Goal: Task Accomplishment & Management: Use online tool/utility

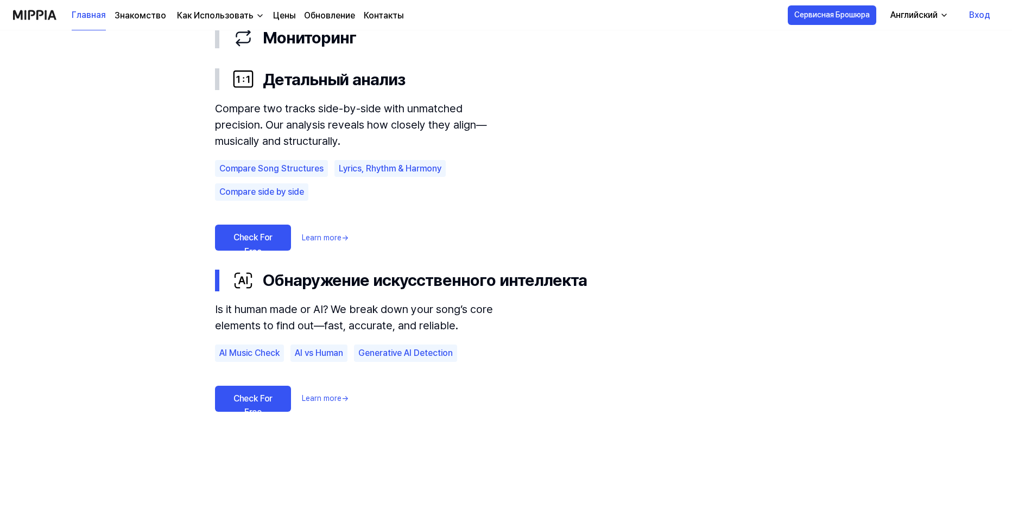
scroll to position [706, 0]
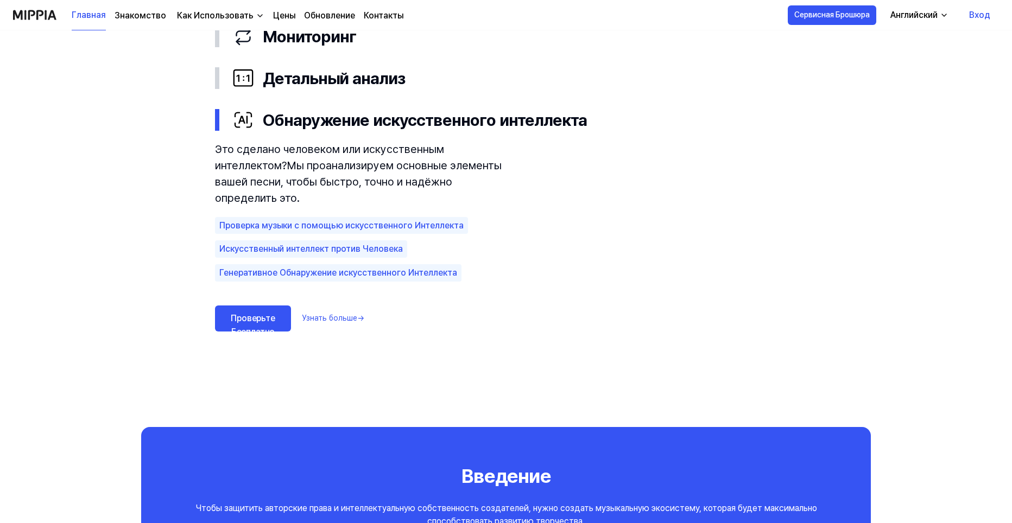
click at [246, 318] on link "Проверьте Бесплатно" at bounding box center [253, 319] width 76 height 26
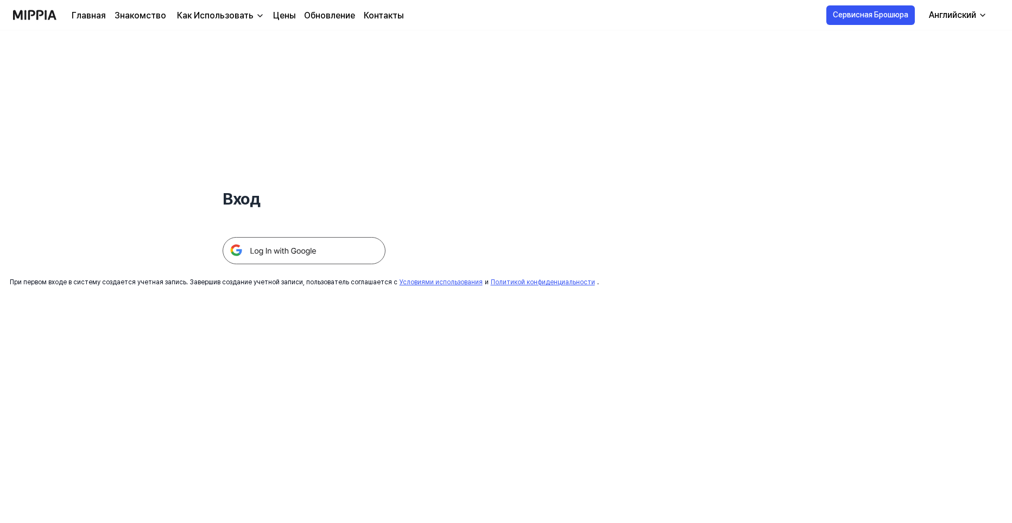
click at [307, 251] on img at bounding box center [304, 250] width 163 height 27
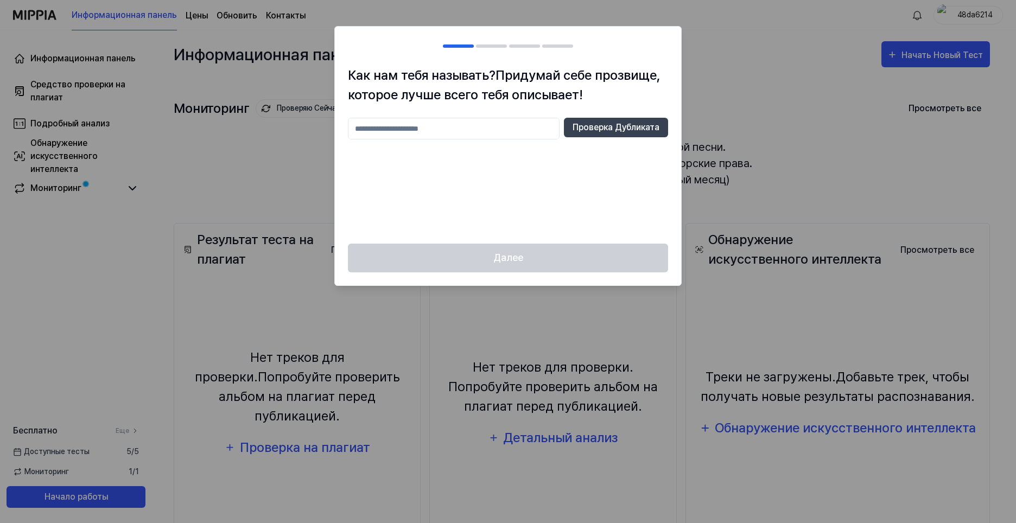
click at [476, 132] on input "text" at bounding box center [454, 129] width 212 height 22
type input "*"
click at [430, 127] on input "****" at bounding box center [454, 129] width 212 height 22
type input "****"
click at [595, 127] on ya-tr-span "Проверка Дубликата" at bounding box center [616, 127] width 87 height 13
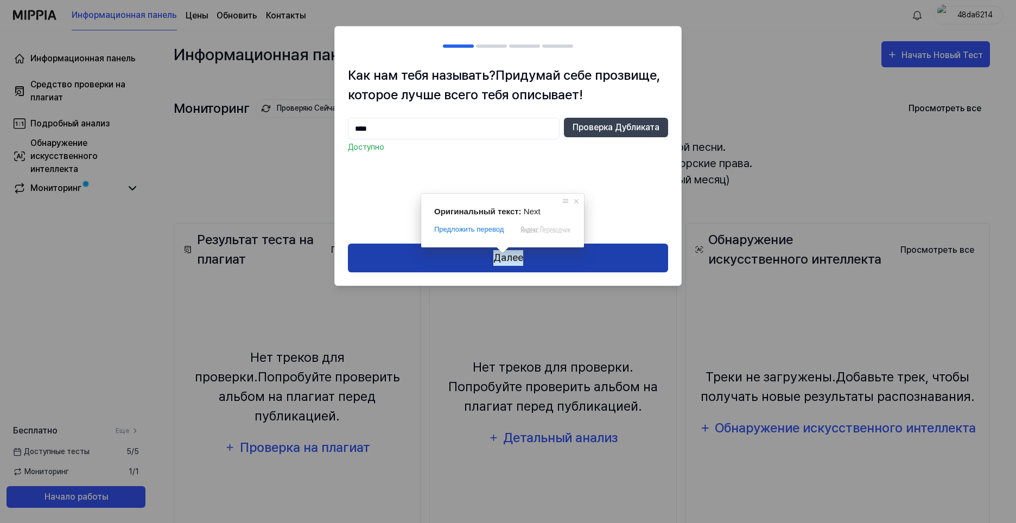
click at [504, 257] on ya-tr-span "Далее" at bounding box center [509, 258] width 30 height 16
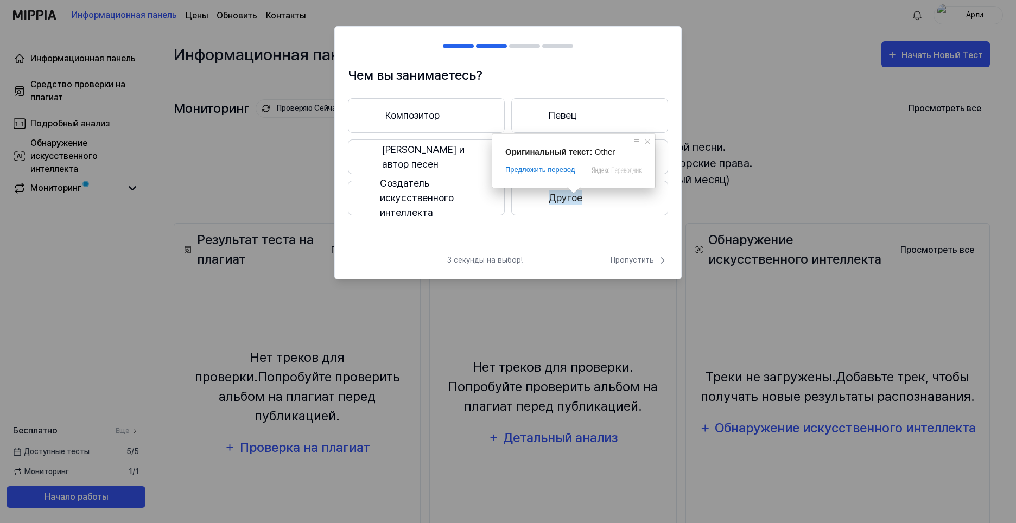
click at [566, 199] on ya-tr-span "Другое" at bounding box center [566, 198] width 34 height 15
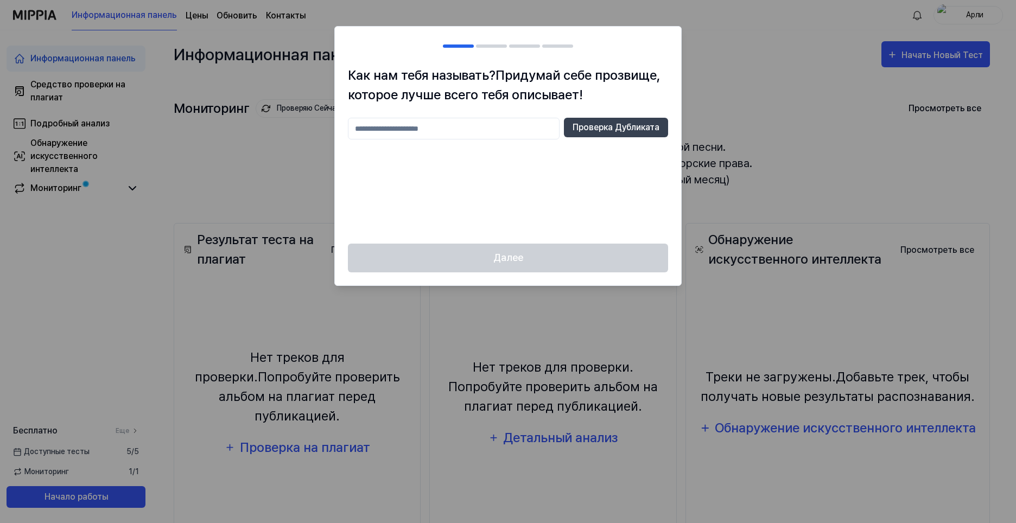
click at [724, 45] on div at bounding box center [508, 261] width 1016 height 523
click at [453, 133] on input "text" at bounding box center [454, 129] width 212 height 22
type input "*"
type input "****"
click at [583, 127] on ya-tr-span "Проверка Дубликата" at bounding box center [616, 127] width 87 height 13
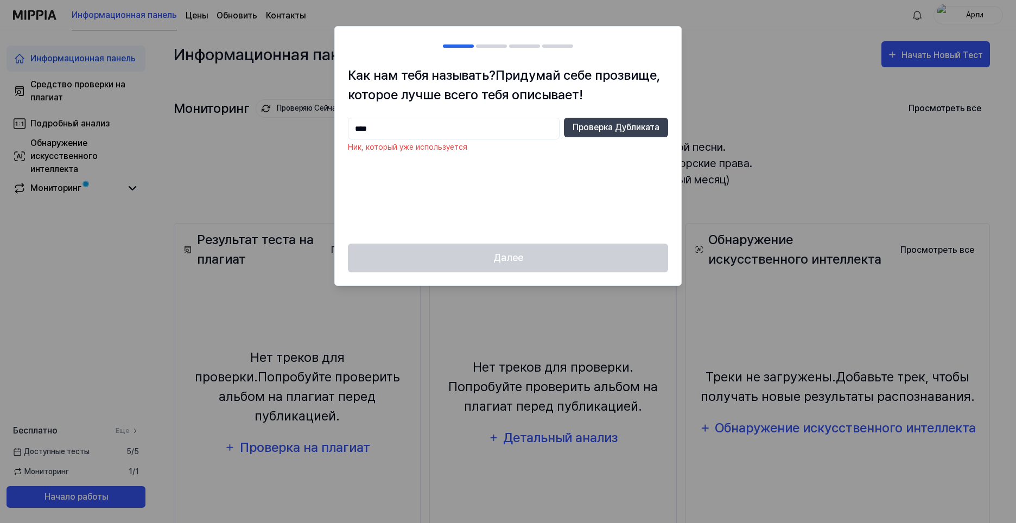
click at [824, 59] on div at bounding box center [508, 261] width 1016 height 523
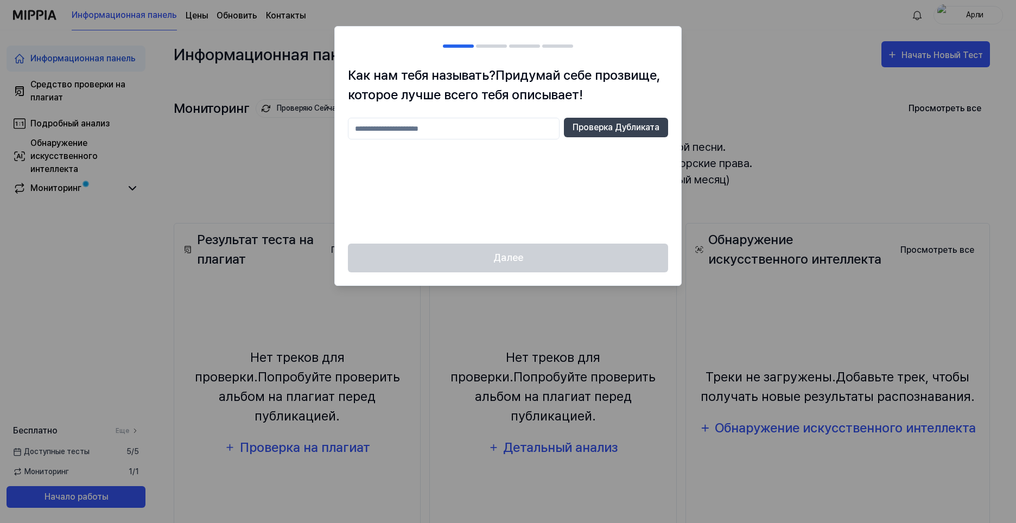
click at [862, 34] on div at bounding box center [508, 261] width 1016 height 523
click at [445, 129] on input "text" at bounding box center [454, 129] width 212 height 22
click at [456, 128] on input "text" at bounding box center [454, 129] width 212 height 22
type input "*"
type input "*****"
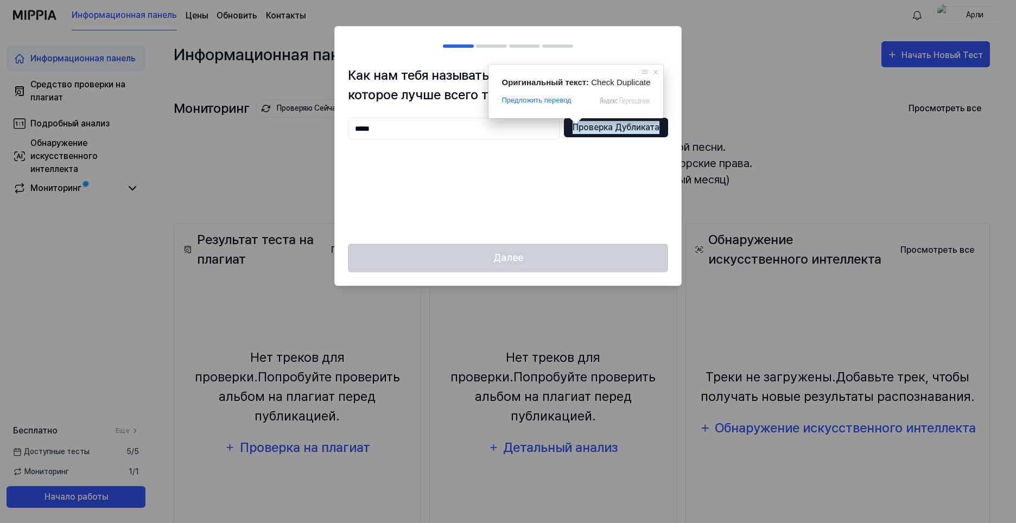
click at [595, 131] on ya-tr-span "Проверка Дубликата" at bounding box center [616, 127] width 87 height 13
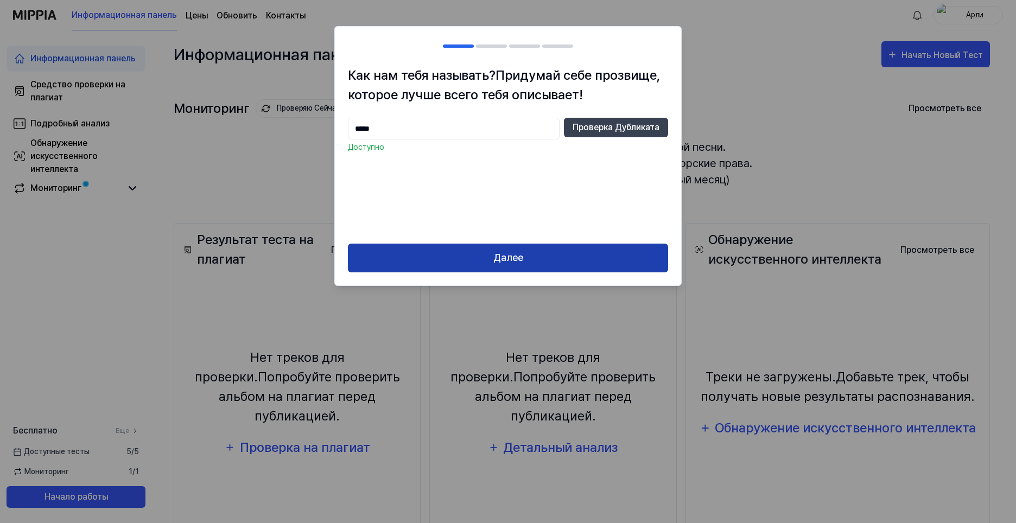
click at [524, 262] on button "Далее" at bounding box center [508, 258] width 320 height 29
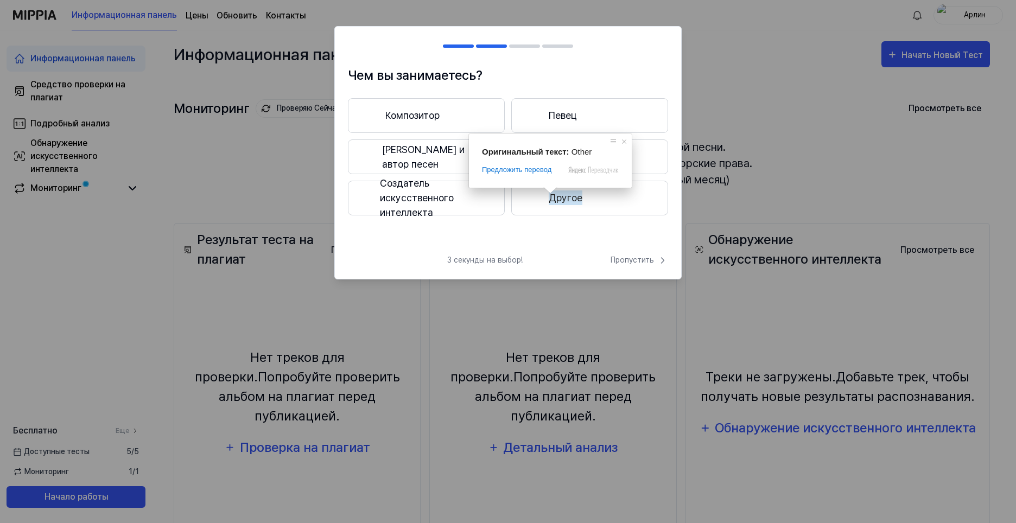
click at [557, 199] on ya-tr-span "Другое" at bounding box center [566, 198] width 34 height 15
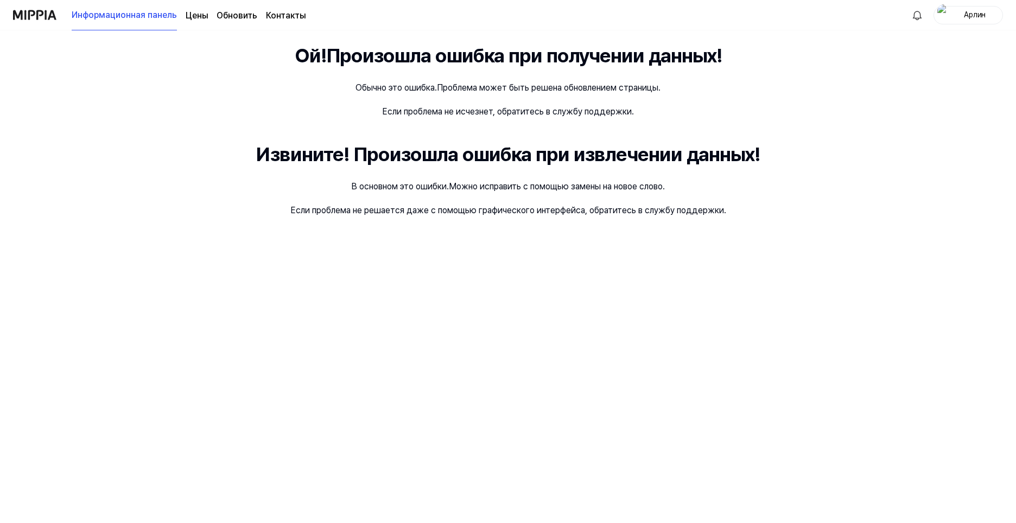
click at [969, 17] on ya-tr-span "Арлин" at bounding box center [975, 14] width 22 height 9
click at [910, 80] on span at bounding box center [911, 76] width 14 height 7
click at [198, 18] on ya-tr-span "Цены" at bounding box center [197, 15] width 22 height 10
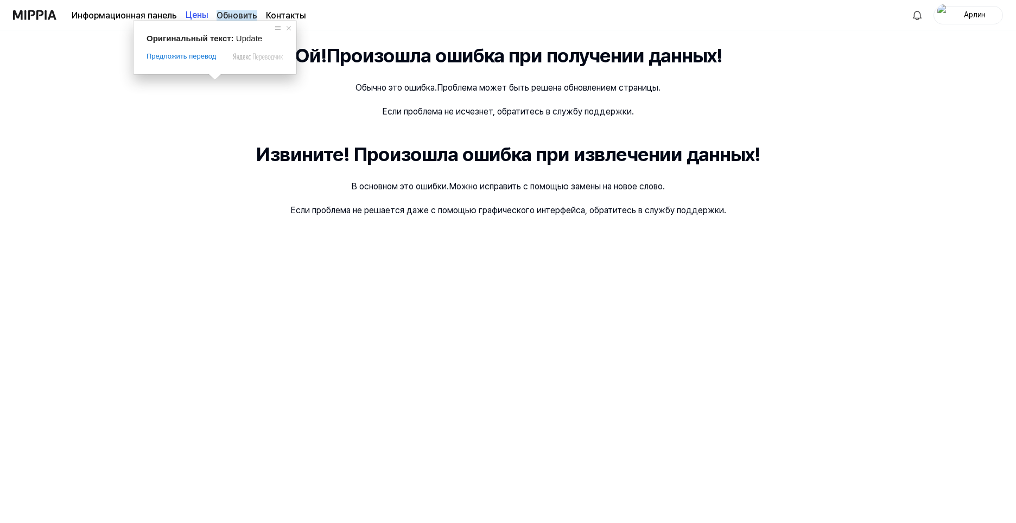
click at [230, 18] on ya-tr-span "Обновить" at bounding box center [237, 15] width 41 height 10
click at [289, 15] on ya-tr-span "Контакты" at bounding box center [286, 15] width 40 height 10
click at [30, 20] on img at bounding box center [34, 15] width 43 height 30
